Goal: Task Accomplishment & Management: Manage account settings

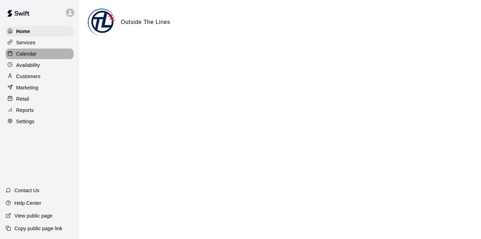
click at [25, 54] on p "Calendar" at bounding box center [26, 53] width 20 height 7
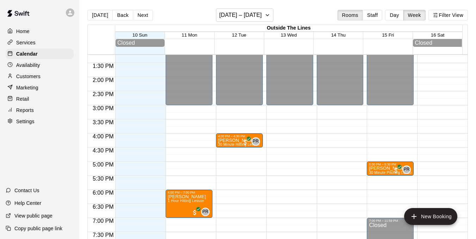
scroll to position [349, 0]
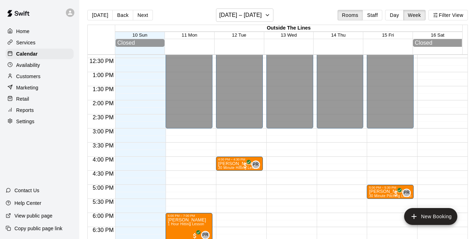
click at [19, 68] on p "Availability" at bounding box center [28, 65] width 24 height 7
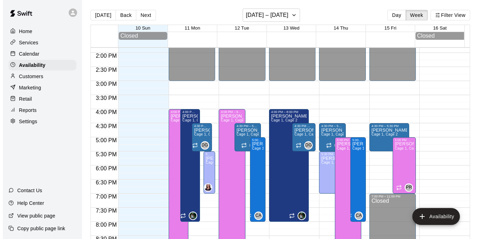
scroll to position [406, 0]
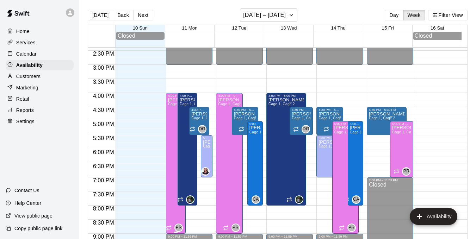
click at [171, 121] on div "[PERSON_NAME] 1, Cage 2" at bounding box center [175, 217] width 15 height 239
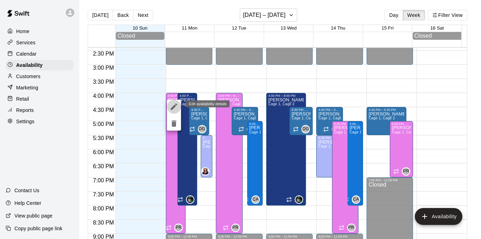
click at [173, 108] on icon "edit" at bounding box center [174, 107] width 6 height 6
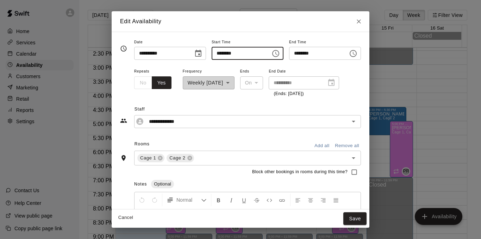
click at [214, 53] on input "********" at bounding box center [239, 53] width 54 height 13
type input "********"
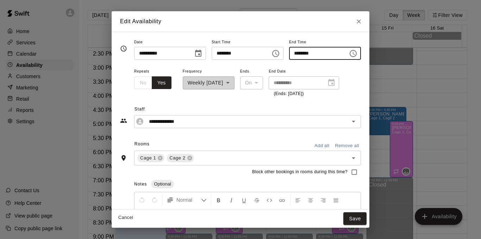
click at [303, 54] on input "********" at bounding box center [316, 53] width 54 height 13
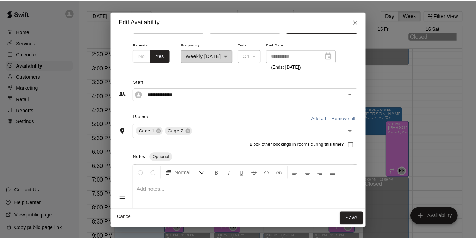
scroll to position [60, 0]
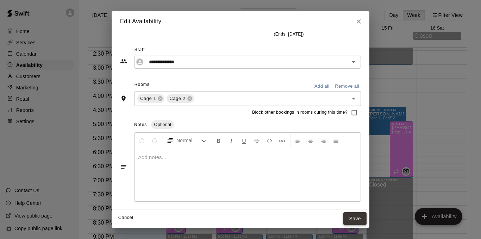
type input "********"
click at [367, 218] on button "Save" at bounding box center [354, 218] width 23 height 13
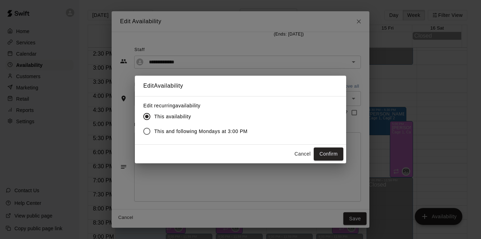
click at [217, 132] on span "This and following Mondays at 3:00 PM" at bounding box center [200, 131] width 93 height 7
click at [329, 155] on button "Confirm" at bounding box center [329, 154] width 30 height 13
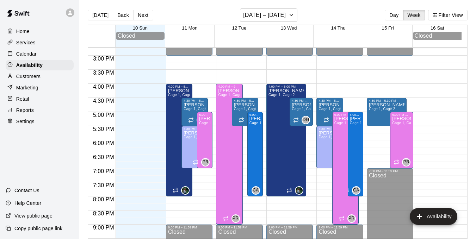
scroll to position [441, 0]
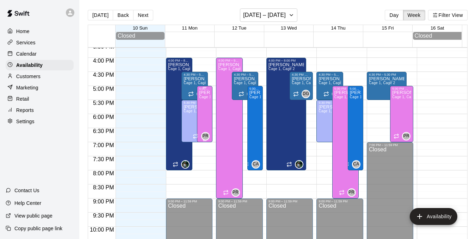
click at [200, 99] on span "Cage 1, Cage 2" at bounding box center [212, 97] width 26 height 4
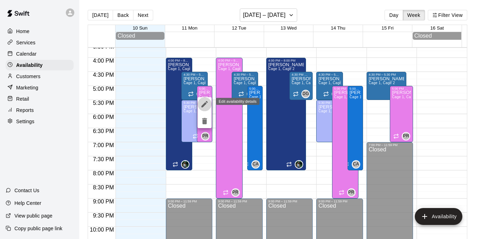
click at [202, 104] on icon "edit" at bounding box center [204, 104] width 8 height 8
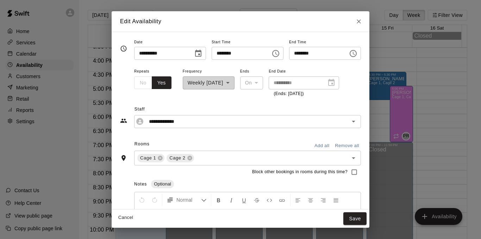
click at [297, 52] on input "********" at bounding box center [316, 53] width 54 height 13
type input "********"
click at [367, 219] on button "Save" at bounding box center [354, 218] width 23 height 13
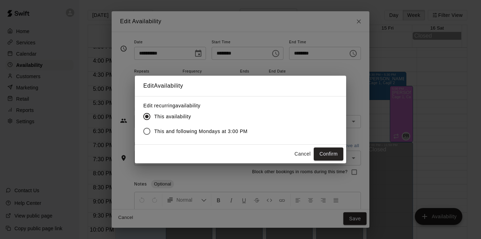
click at [210, 131] on span "This and following Mondays at 3:00 PM" at bounding box center [200, 131] width 93 height 7
drag, startPoint x: 318, startPoint y: 152, endPoint x: 313, endPoint y: 154, distance: 4.9
click at [318, 150] on button "Confirm" at bounding box center [329, 154] width 30 height 13
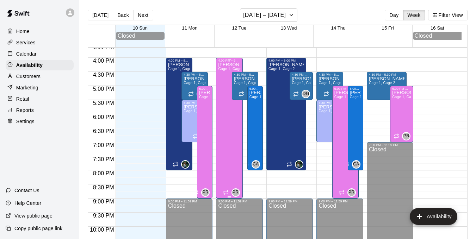
click at [237, 62] on div "4:00 PM – 9:00 PM" at bounding box center [229, 61] width 22 height 4
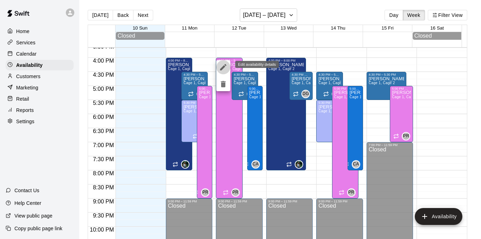
click at [225, 65] on icon "edit" at bounding box center [223, 67] width 8 height 8
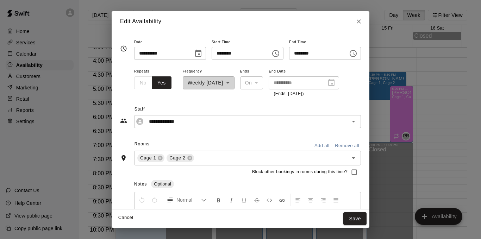
click at [217, 53] on input "********" at bounding box center [239, 53] width 54 height 13
type input "********"
click at [367, 212] on button "Save" at bounding box center [354, 218] width 23 height 13
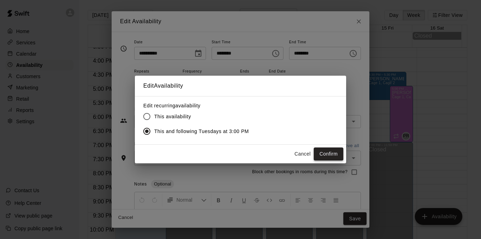
drag, startPoint x: 324, startPoint y: 164, endPoint x: 332, endPoint y: 155, distance: 11.7
click at [324, 163] on div "Edit Availability Edit recurring availability This availability This and follow…" at bounding box center [240, 119] width 481 height 239
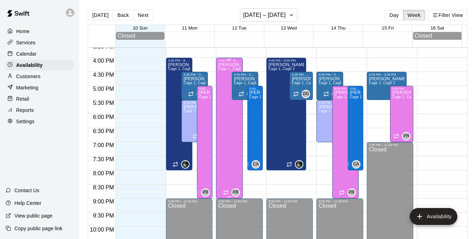
click at [220, 60] on div at bounding box center [229, 59] width 22 height 1
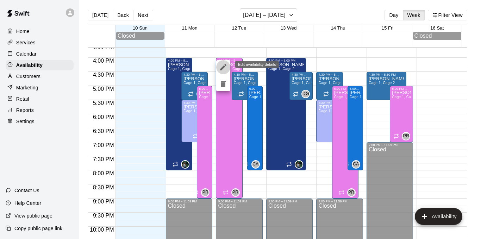
click at [223, 67] on icon "edit" at bounding box center [223, 67] width 6 height 6
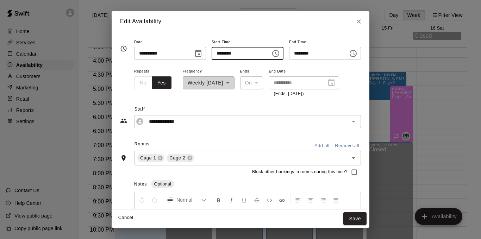
click at [212, 52] on input "********" at bounding box center [239, 53] width 54 height 13
type input "********"
click at [233, 103] on div "**********" at bounding box center [240, 113] width 241 height 31
click at [367, 219] on button "Save" at bounding box center [354, 218] width 23 height 13
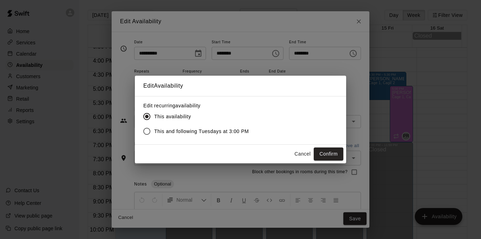
click at [176, 128] on span "This and following Tuesdays at 3:00 PM" at bounding box center [201, 131] width 95 height 7
click at [328, 150] on button "Confirm" at bounding box center [329, 154] width 30 height 13
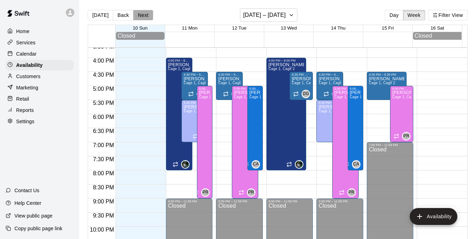
click at [135, 17] on button "Next" at bounding box center [143, 15] width 20 height 11
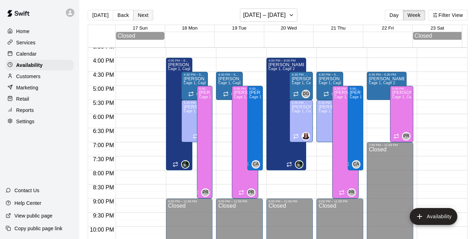
click at [136, 17] on button "Next" at bounding box center [143, 15] width 20 height 11
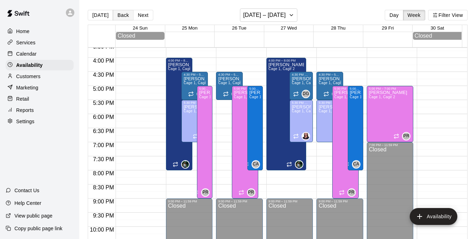
click at [119, 13] on button "Back" at bounding box center [123, 15] width 21 height 11
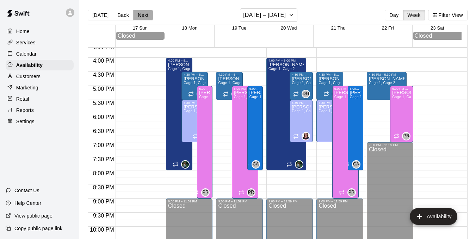
click at [147, 13] on button "Next" at bounding box center [143, 15] width 20 height 11
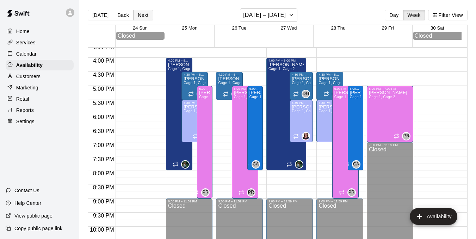
click at [147, 13] on button "Next" at bounding box center [143, 15] width 20 height 11
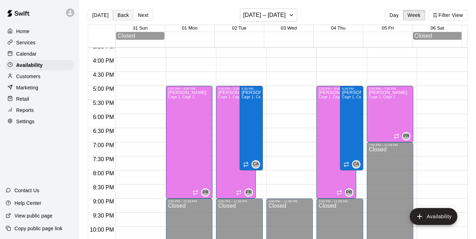
click at [126, 16] on button "Back" at bounding box center [123, 15] width 21 height 11
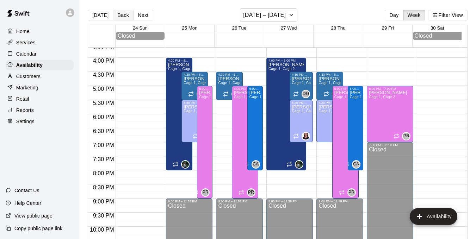
click at [126, 15] on button "Back" at bounding box center [123, 15] width 21 height 11
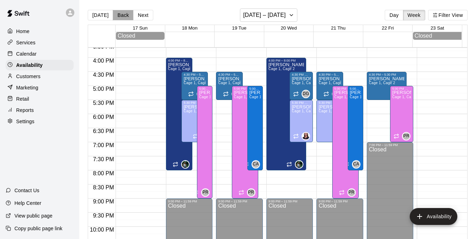
click at [126, 14] on button "Back" at bounding box center [123, 15] width 21 height 11
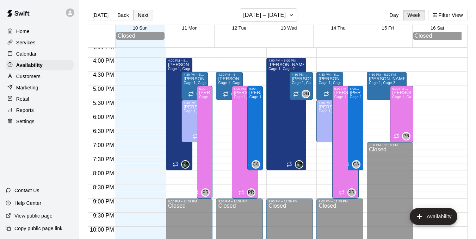
click at [136, 14] on button "Next" at bounding box center [143, 15] width 20 height 11
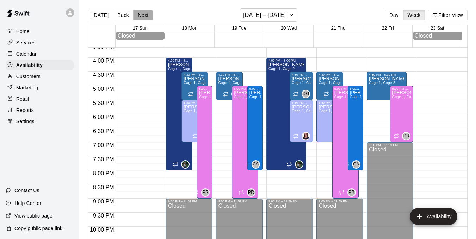
click at [136, 14] on button "Next" at bounding box center [143, 15] width 20 height 11
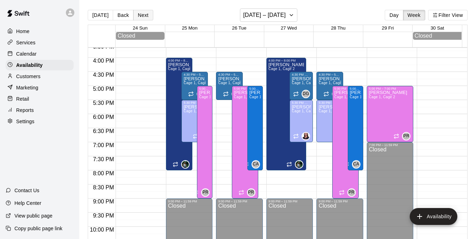
click at [136, 14] on button "Next" at bounding box center [143, 15] width 20 height 11
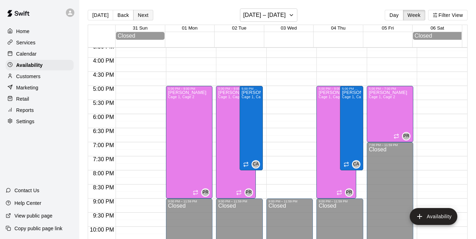
click at [136, 14] on button "Next" at bounding box center [143, 15] width 20 height 11
click at [136, 13] on button "Next" at bounding box center [143, 15] width 20 height 11
click at [292, 10] on button "[DATE] – [DATE]" at bounding box center [268, 14] width 57 height 13
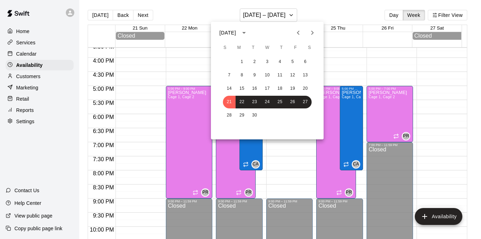
click at [296, 30] on icon "Previous month" at bounding box center [298, 33] width 8 height 8
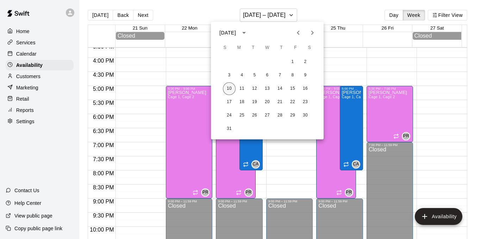
click at [230, 90] on button "10" at bounding box center [229, 88] width 13 height 13
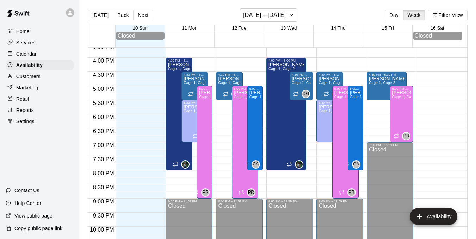
click at [25, 52] on p "Calendar" at bounding box center [26, 53] width 20 height 7
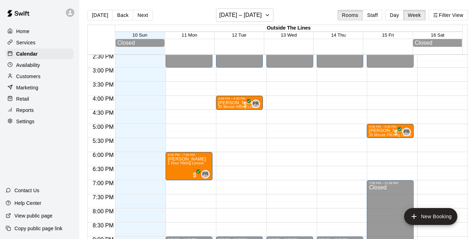
scroll to position [349, 0]
